Goal: Task Accomplishment & Management: Manage account settings

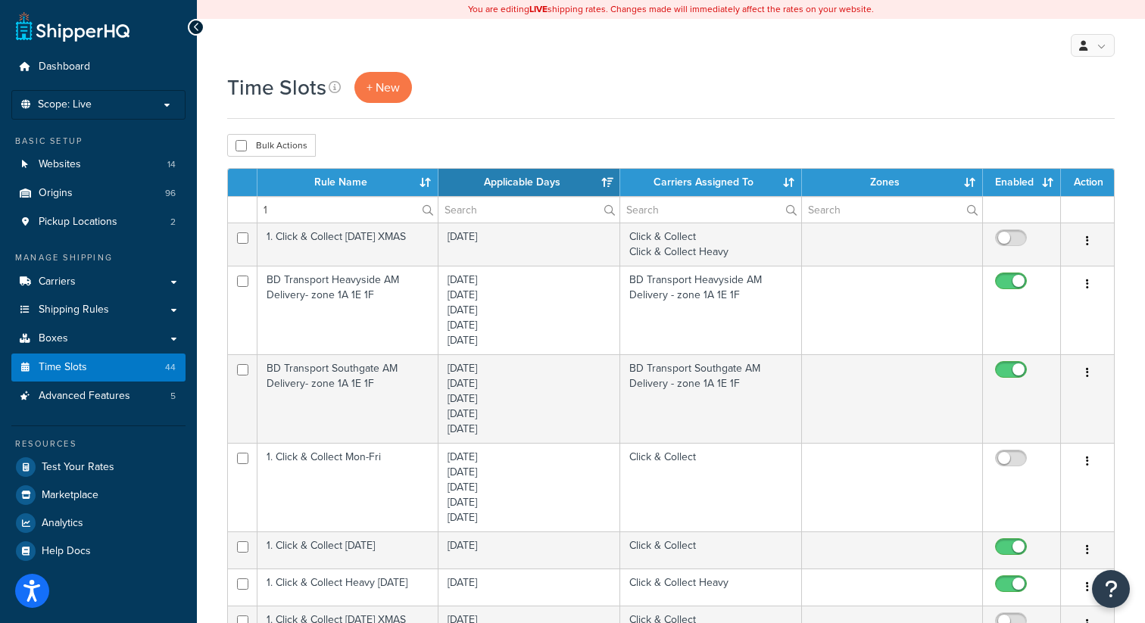
select select "15"
click at [80, 276] on link "Carriers" at bounding box center [98, 282] width 174 height 28
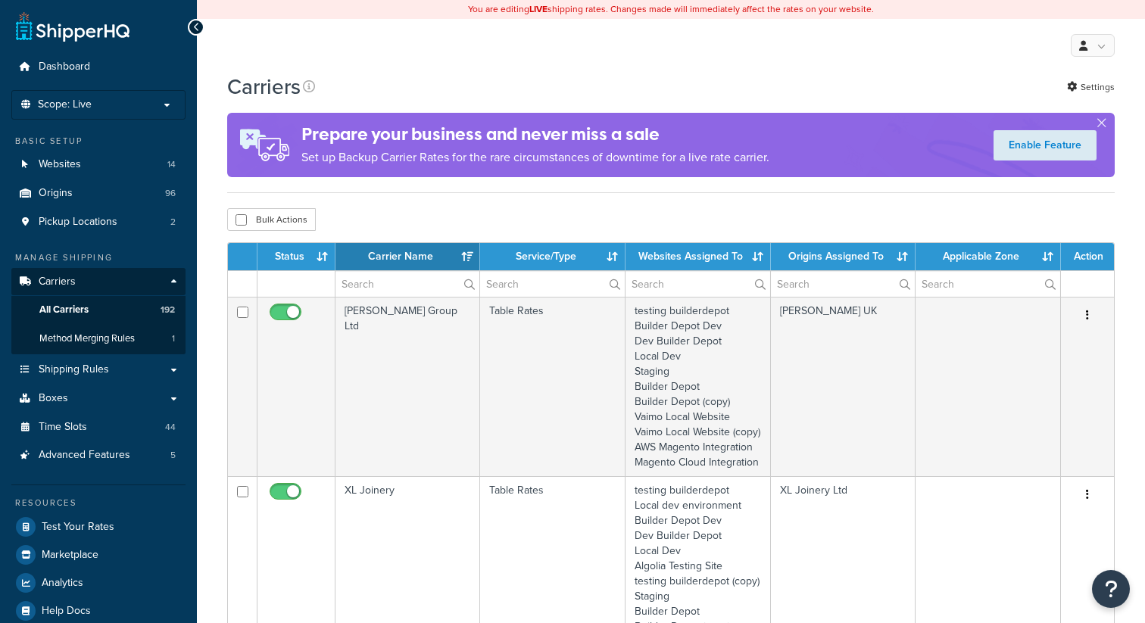
select select "15"
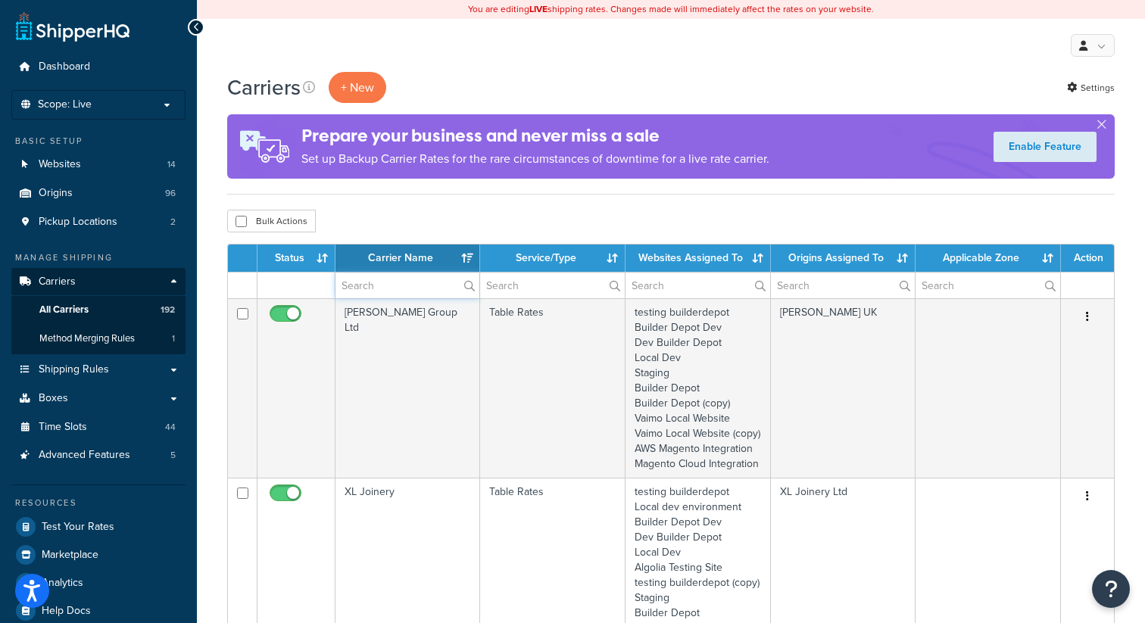
click at [408, 294] on input "text" at bounding box center [408, 286] width 144 height 26
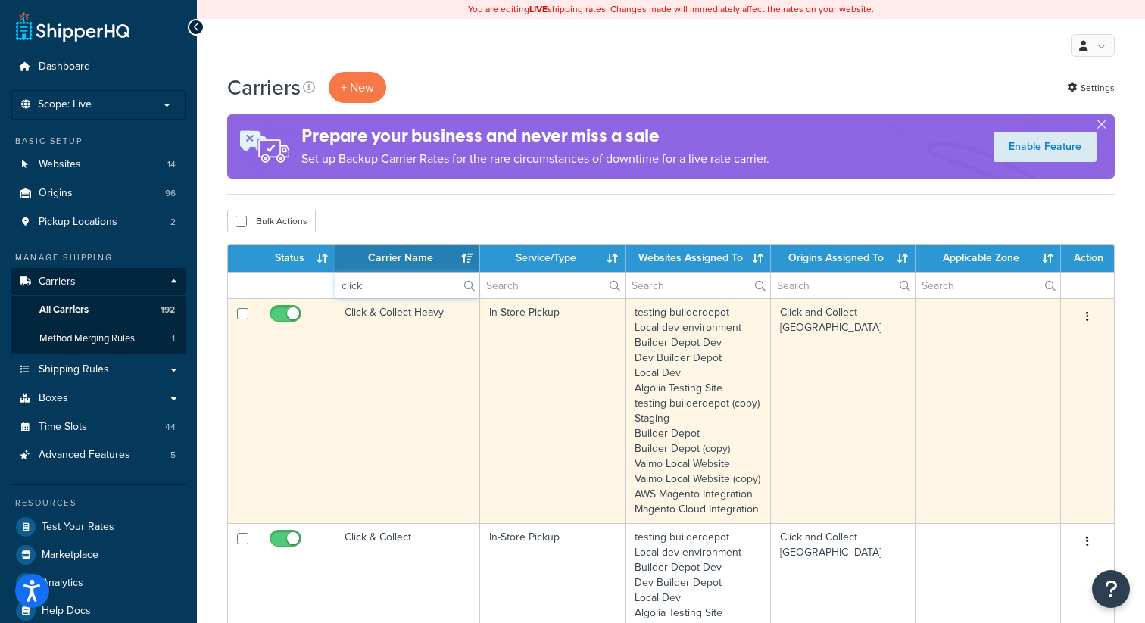
type input "click"
click at [1087, 320] on icon "button" at bounding box center [1087, 316] width 3 height 11
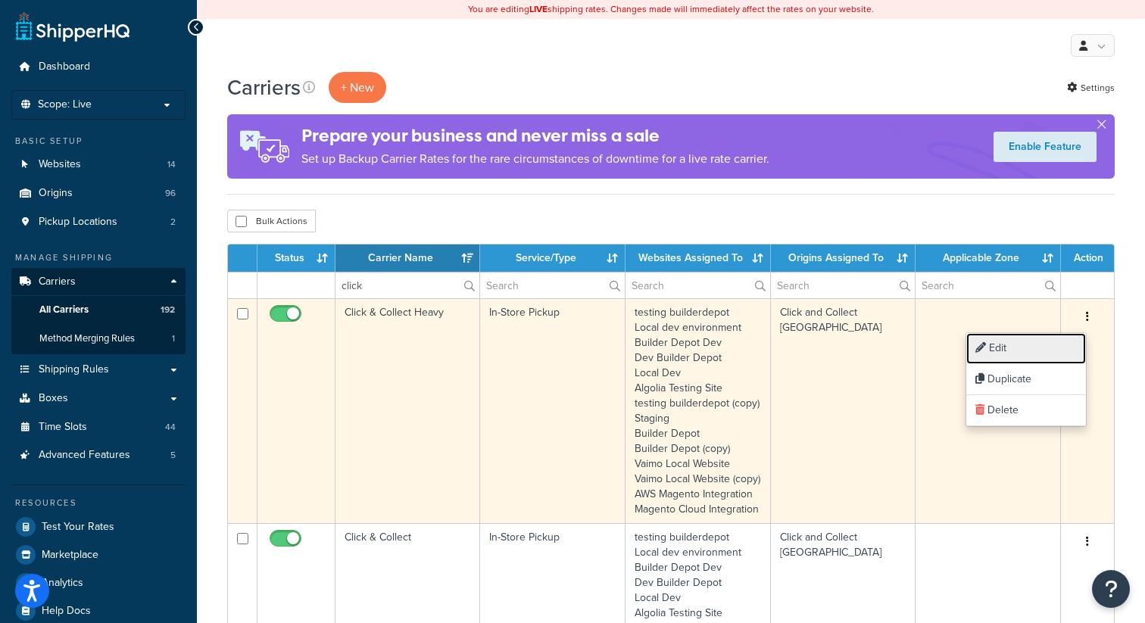
click at [1020, 350] on link "Edit" at bounding box center [1027, 348] width 120 height 31
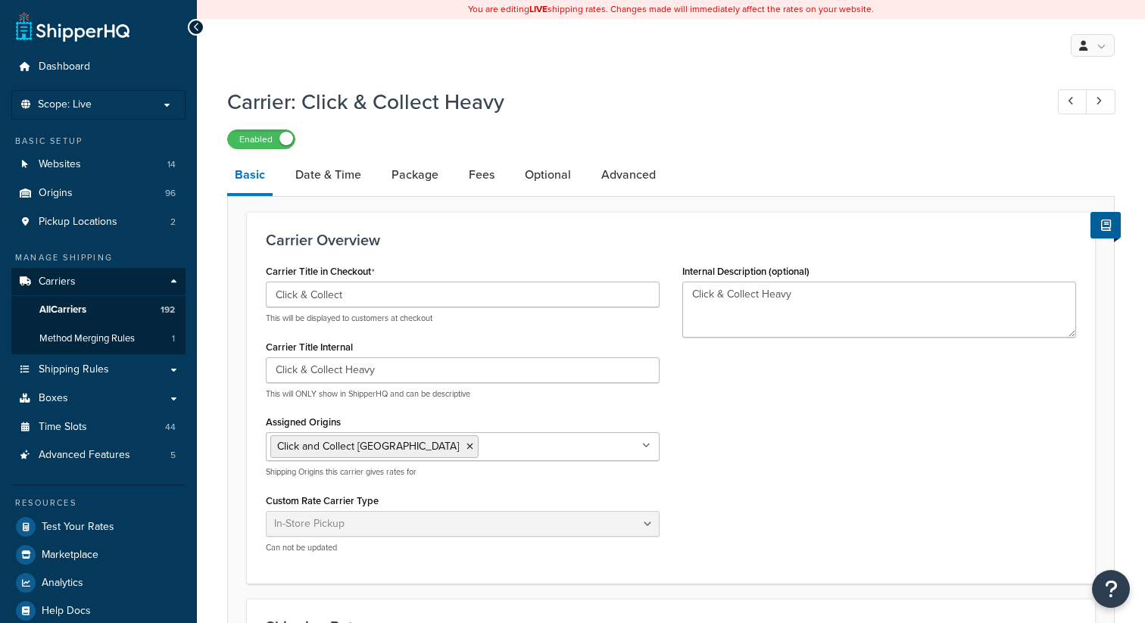
select select "pickup"
click at [330, 173] on link "Date & Time" at bounding box center [328, 175] width 81 height 36
select select "calendar"
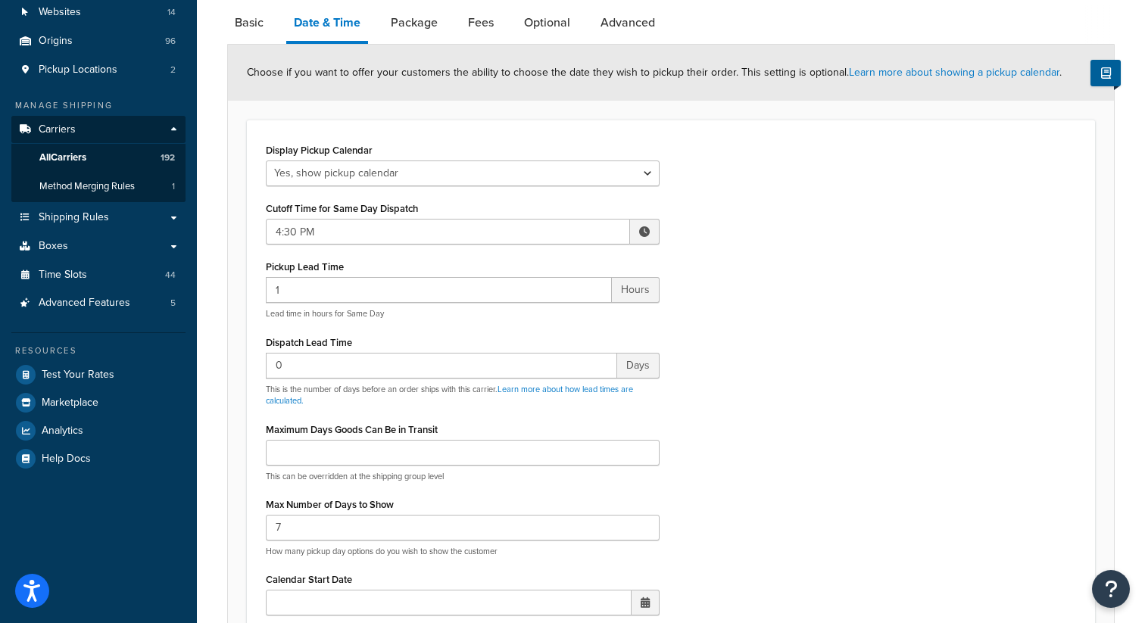
scroll to position [150, 0]
